Goal: Find specific page/section: Find specific page/section

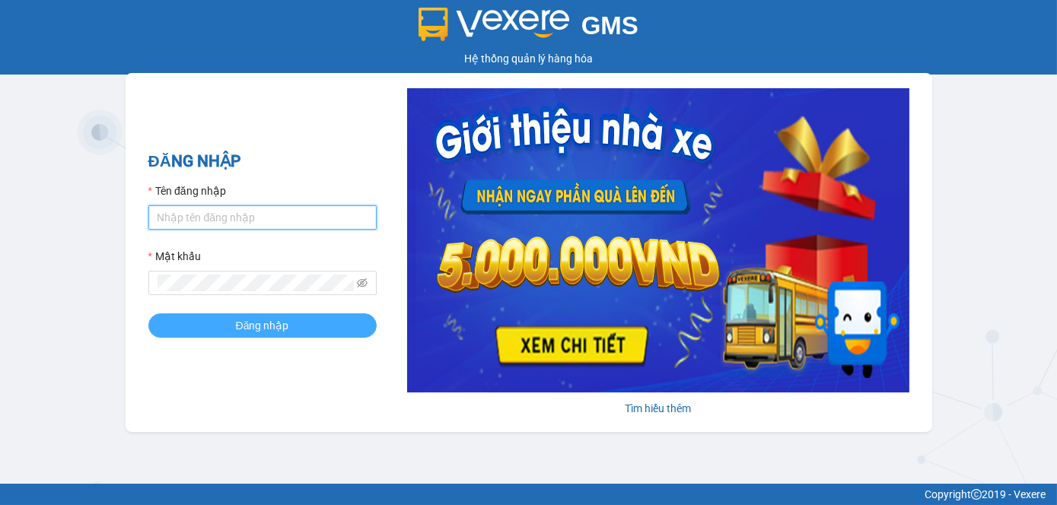
type input "tram.dalatoi"
click at [303, 333] on button "Đăng nhập" at bounding box center [262, 326] width 228 height 24
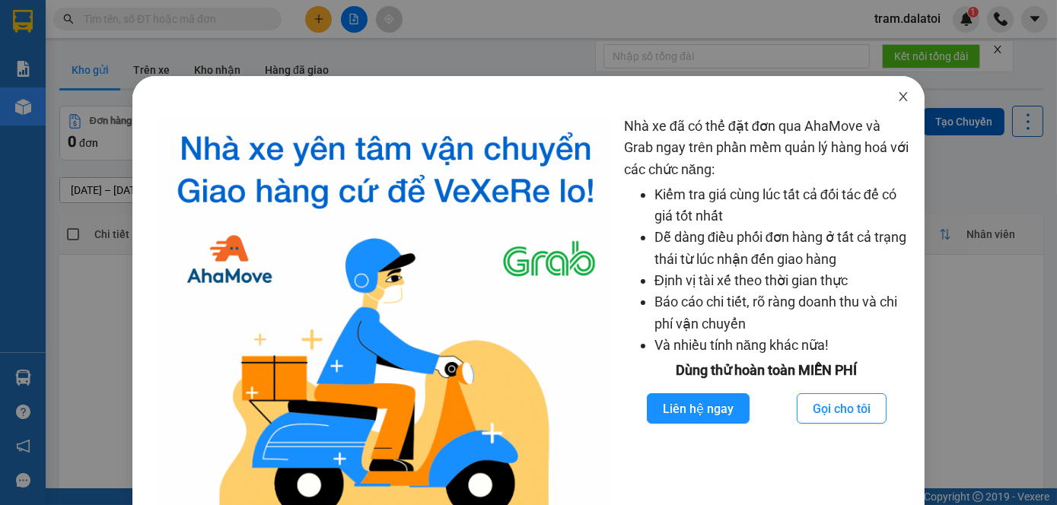
click at [882, 96] on span "Close" at bounding box center [903, 97] width 43 height 43
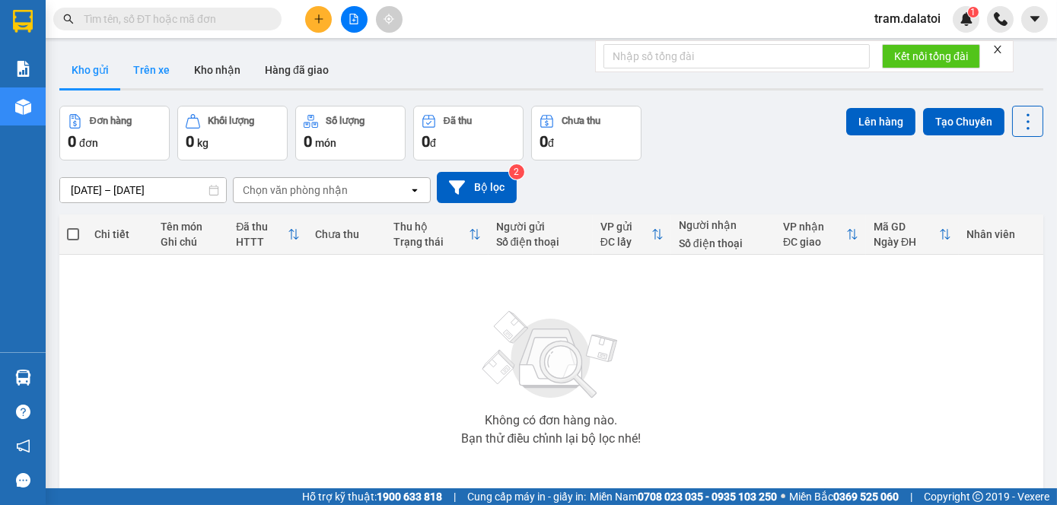
click at [148, 72] on button "Trên xe" at bounding box center [151, 70] width 61 height 37
